Goal: Navigation & Orientation: Go to known website

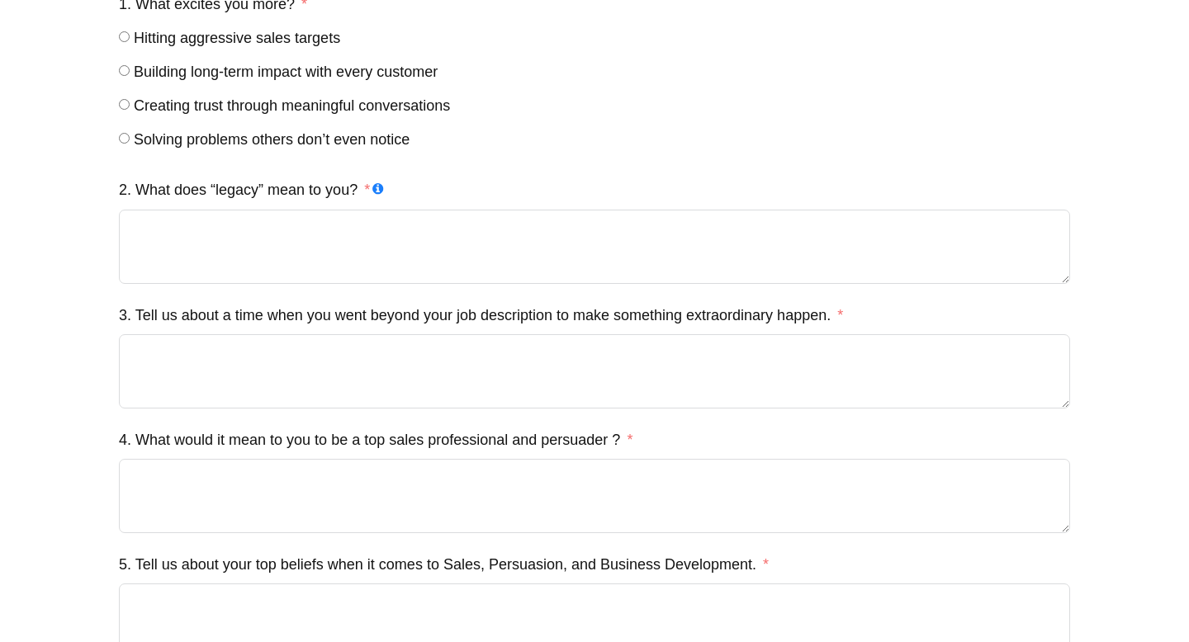
scroll to position [256, 0]
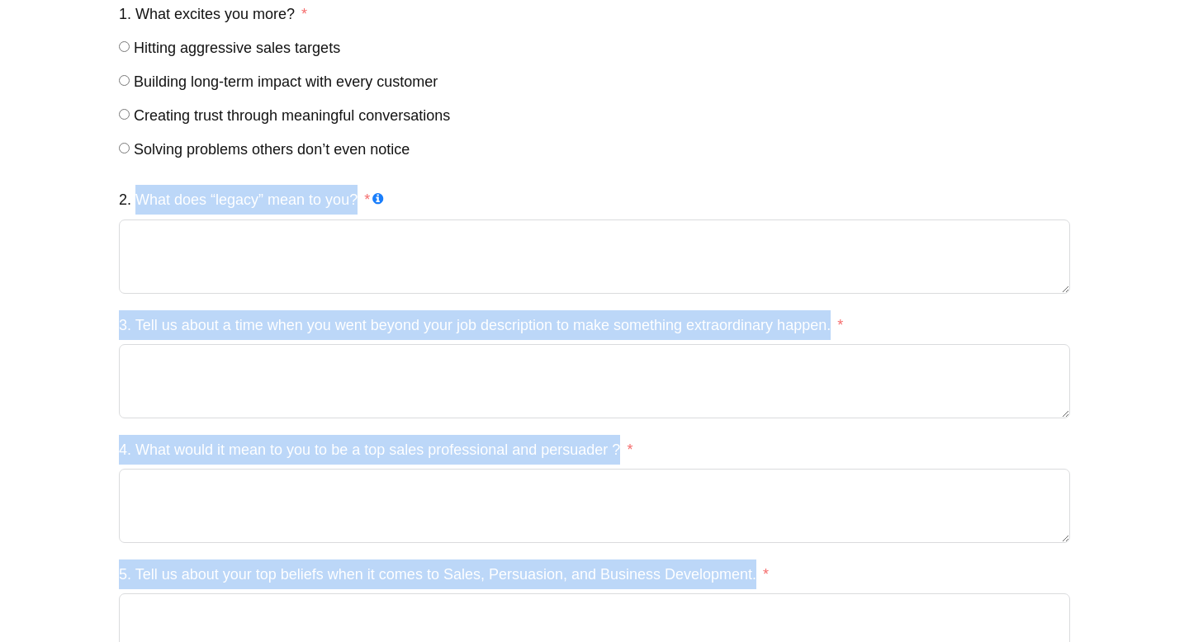
drag, startPoint x: 797, startPoint y: 564, endPoint x: 140, endPoint y: 196, distance: 752.9
copy div "What does “legacy” mean to you? 3. Tell us about a time when you went beyond yo…"
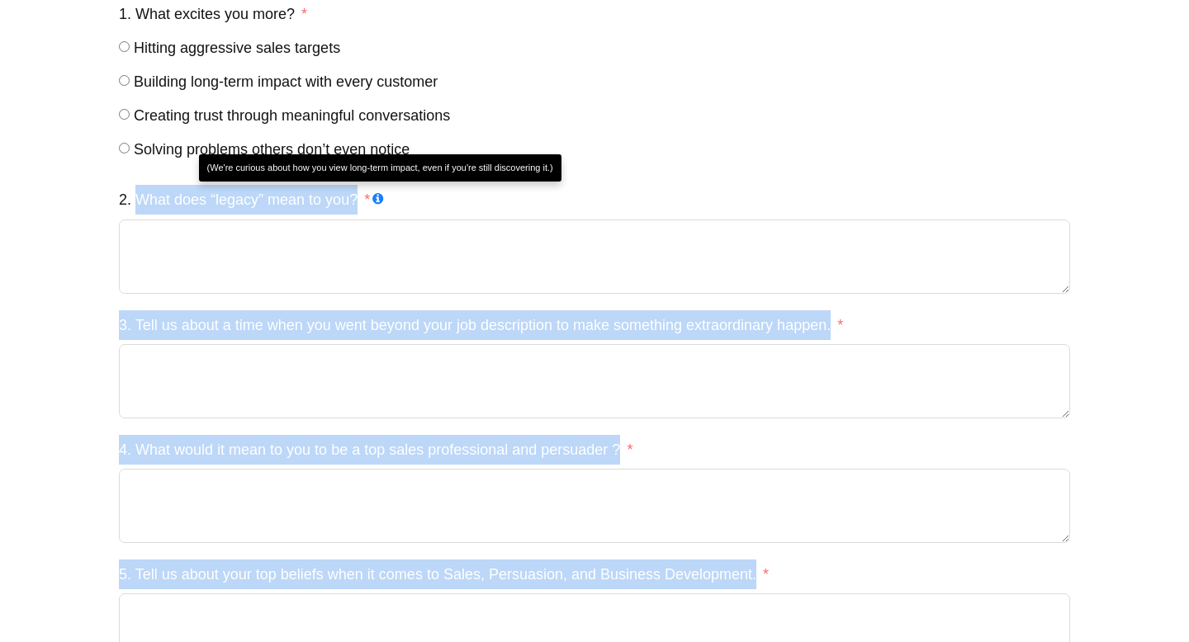
click at [379, 197] on icon at bounding box center [377, 198] width 11 height 11
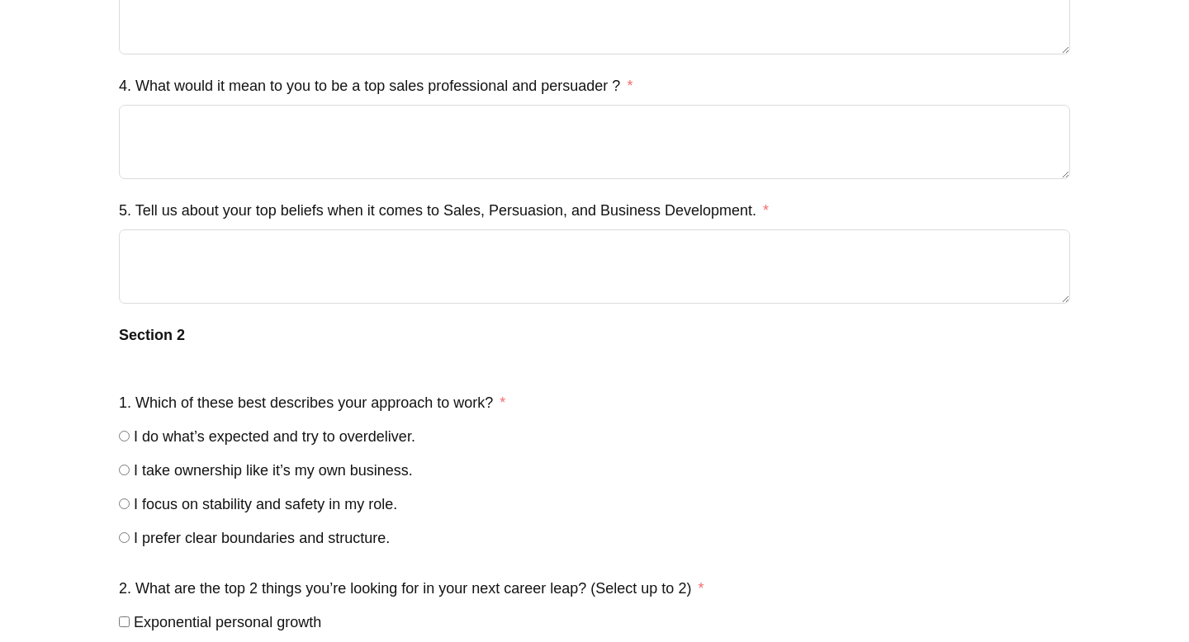
scroll to position [1484, 0]
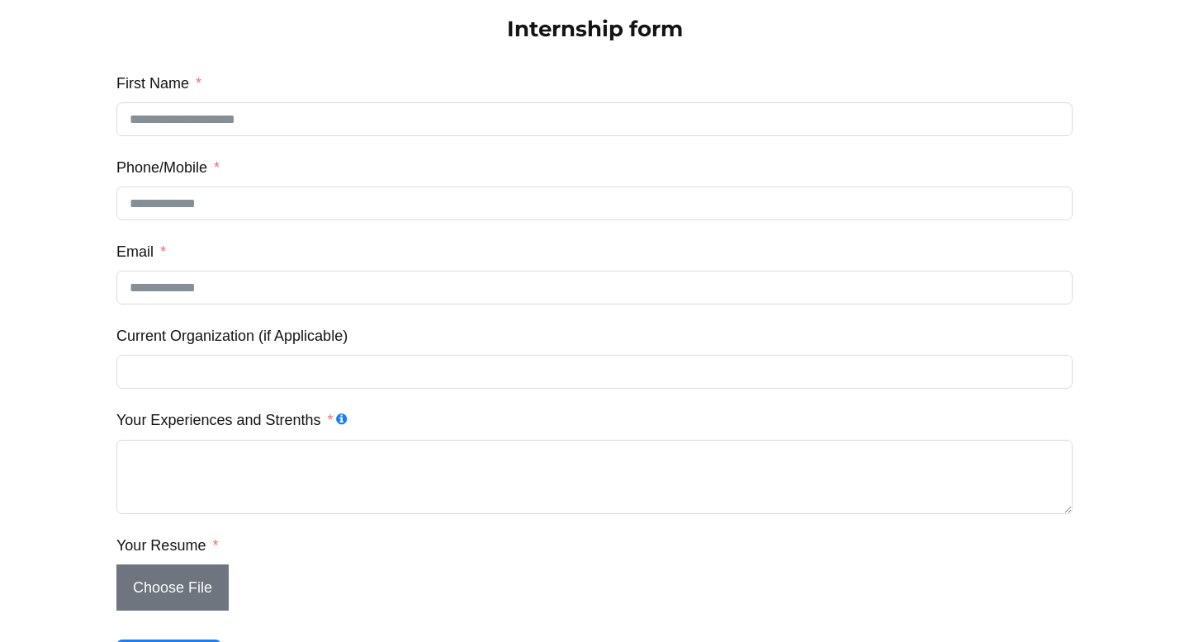
scroll to position [119, 0]
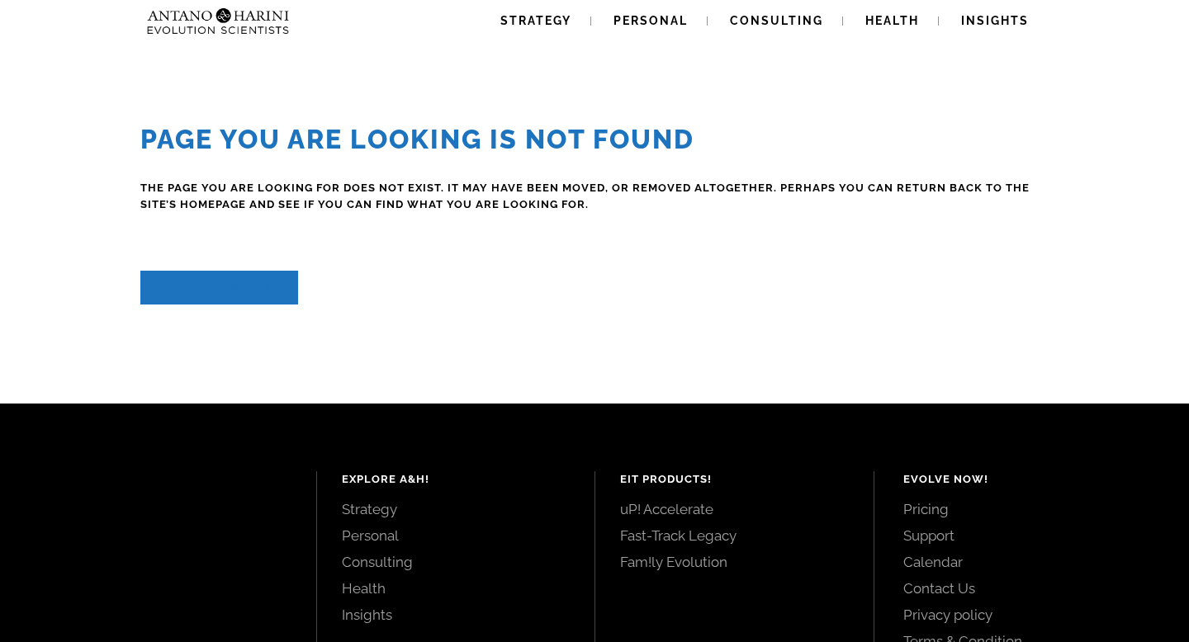
click at [231, 286] on link "Back to homepage" at bounding box center [219, 288] width 158 height 34
